Goal: Task Accomplishment & Management: Manage account settings

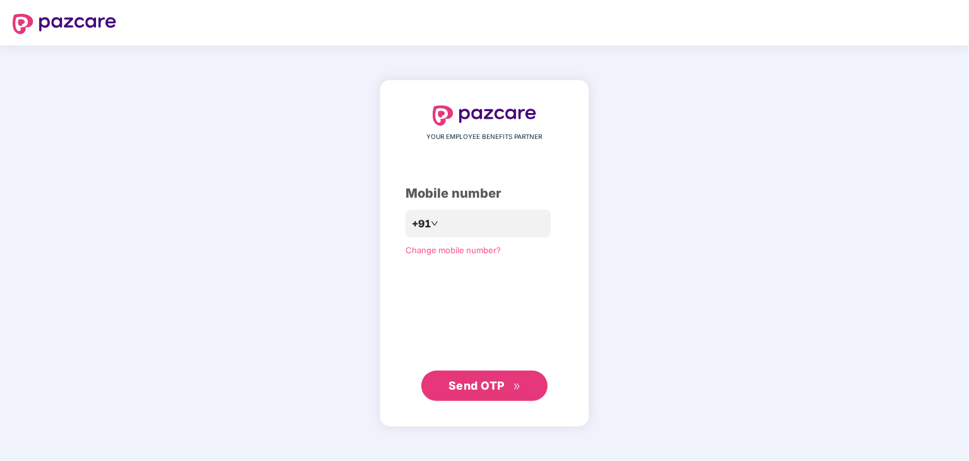
drag, startPoint x: 0, startPoint y: 0, endPoint x: 629, endPoint y: 107, distance: 638.3
click at [629, 107] on div "YOUR EMPLOYEE BENEFITS PARTNER Mobile number +91 Change mobile number? Send OTP" at bounding box center [484, 253] width 969 height 416
click at [464, 225] on input "number" at bounding box center [494, 224] width 104 height 20
type input "**********"
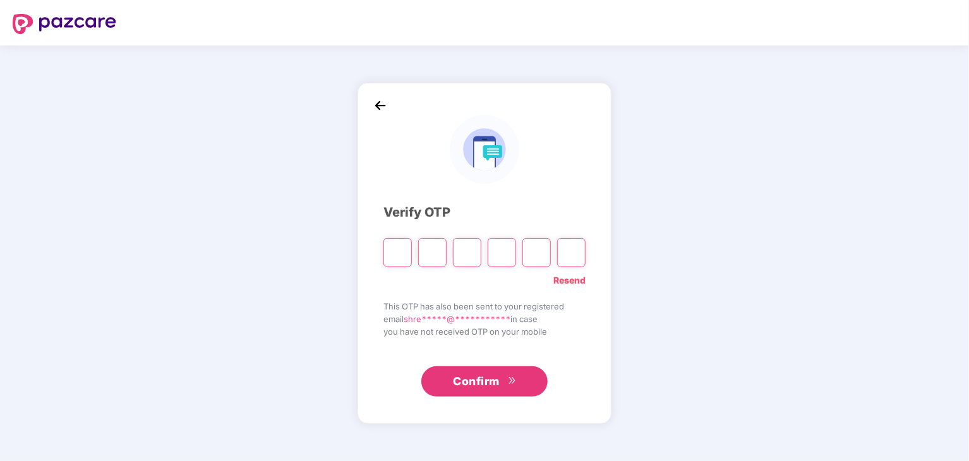
type input "*"
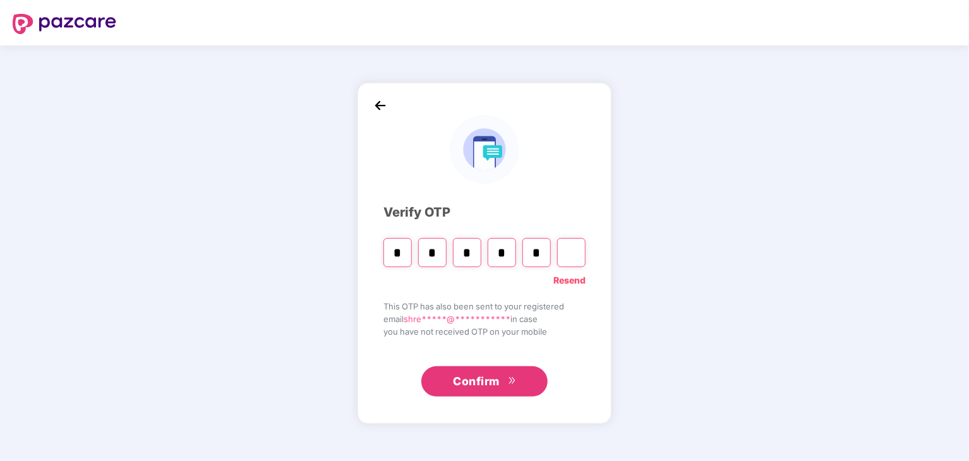
type input "*"
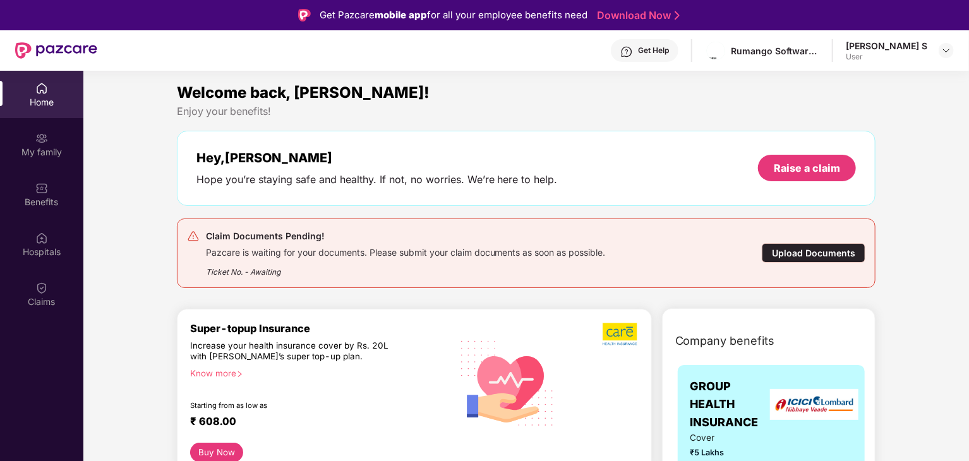
click at [793, 255] on div "Upload Documents" at bounding box center [814, 253] width 104 height 20
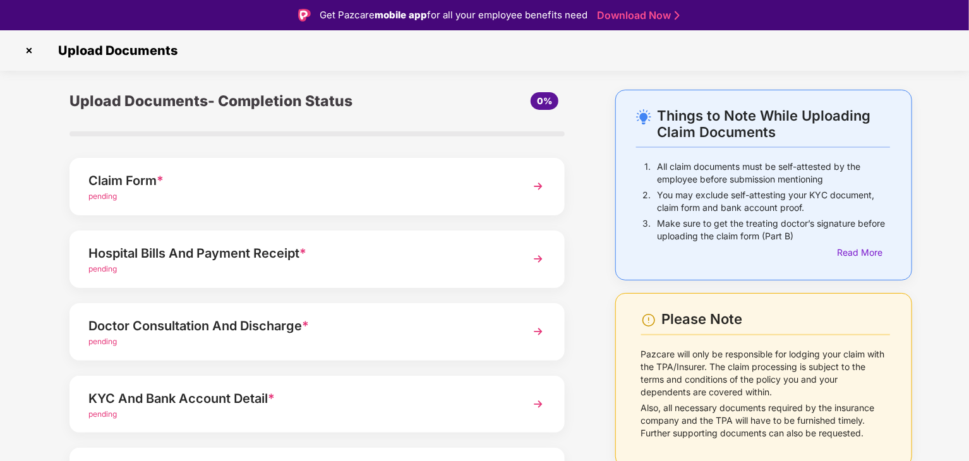
click at [533, 185] on img at bounding box center [538, 186] width 23 height 23
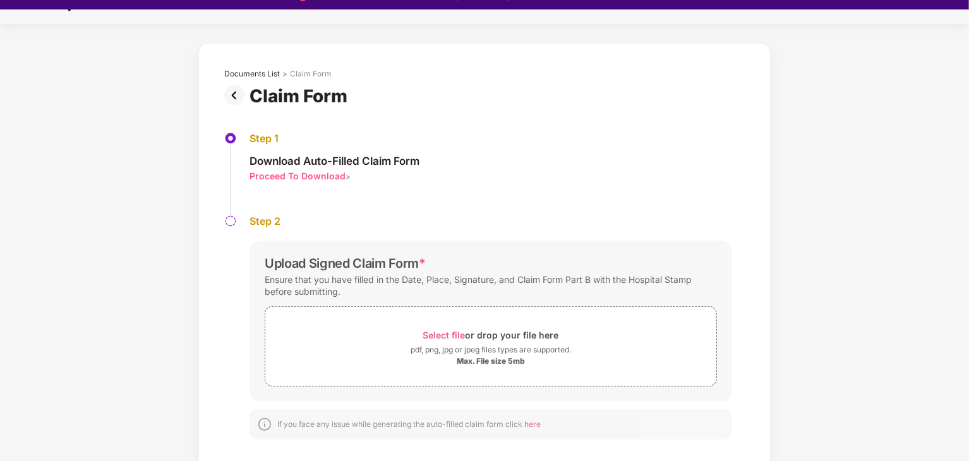
scroll to position [30, 0]
